Goal: Find specific page/section: Find specific page/section

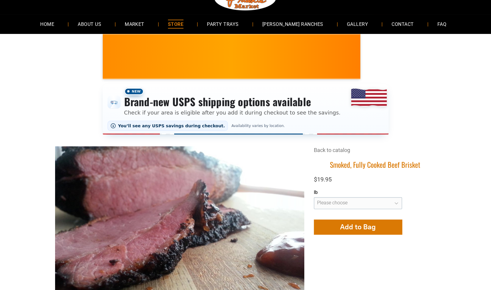
scroll to position [60, 0]
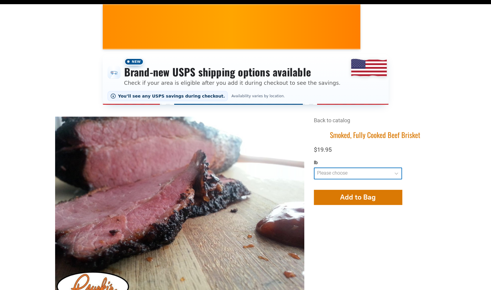
click at [393, 173] on select "**********" at bounding box center [358, 174] width 88 height 12
